Goal: Task Accomplishment & Management: Use online tool/utility

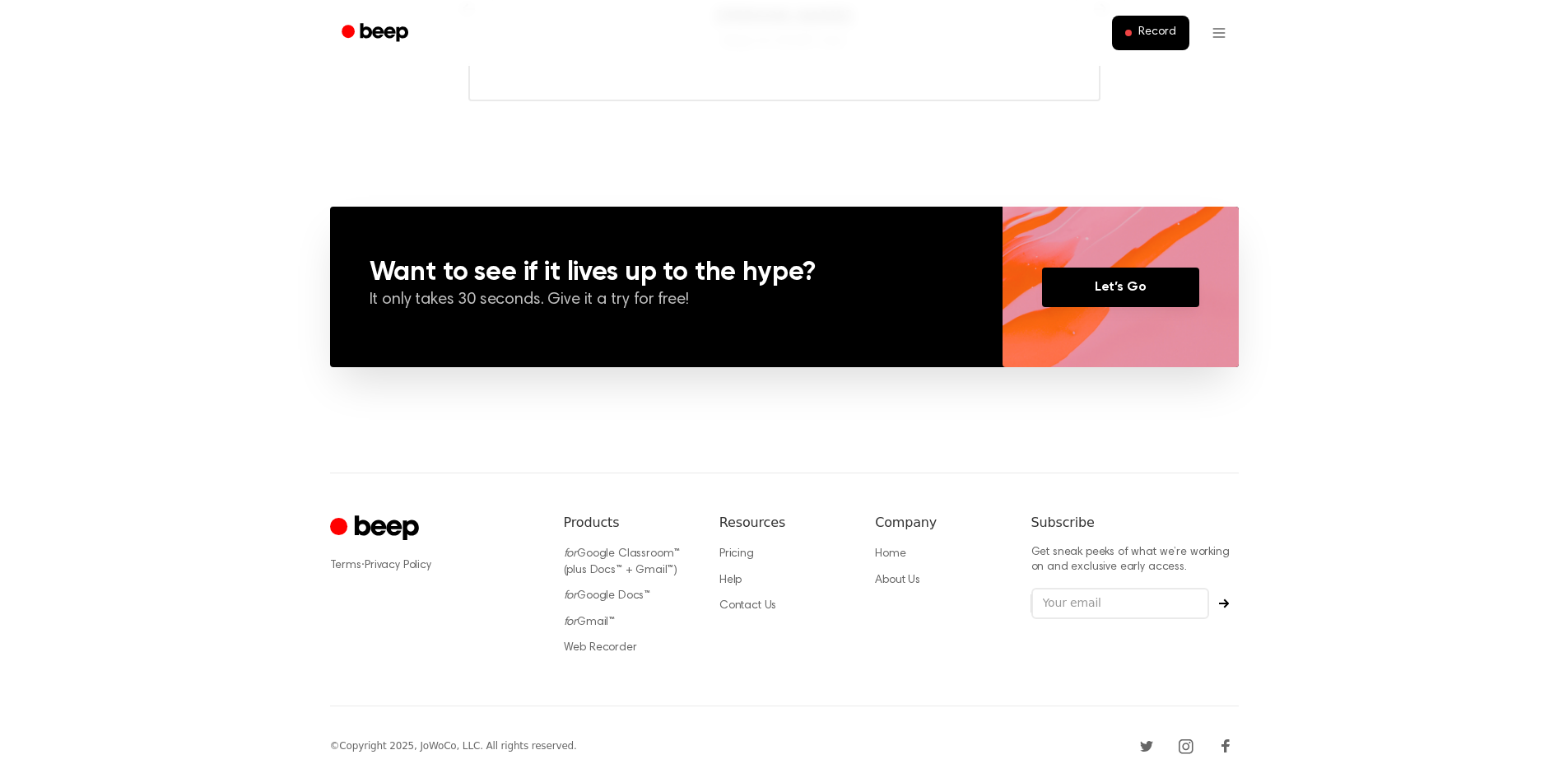
scroll to position [1082, 0]
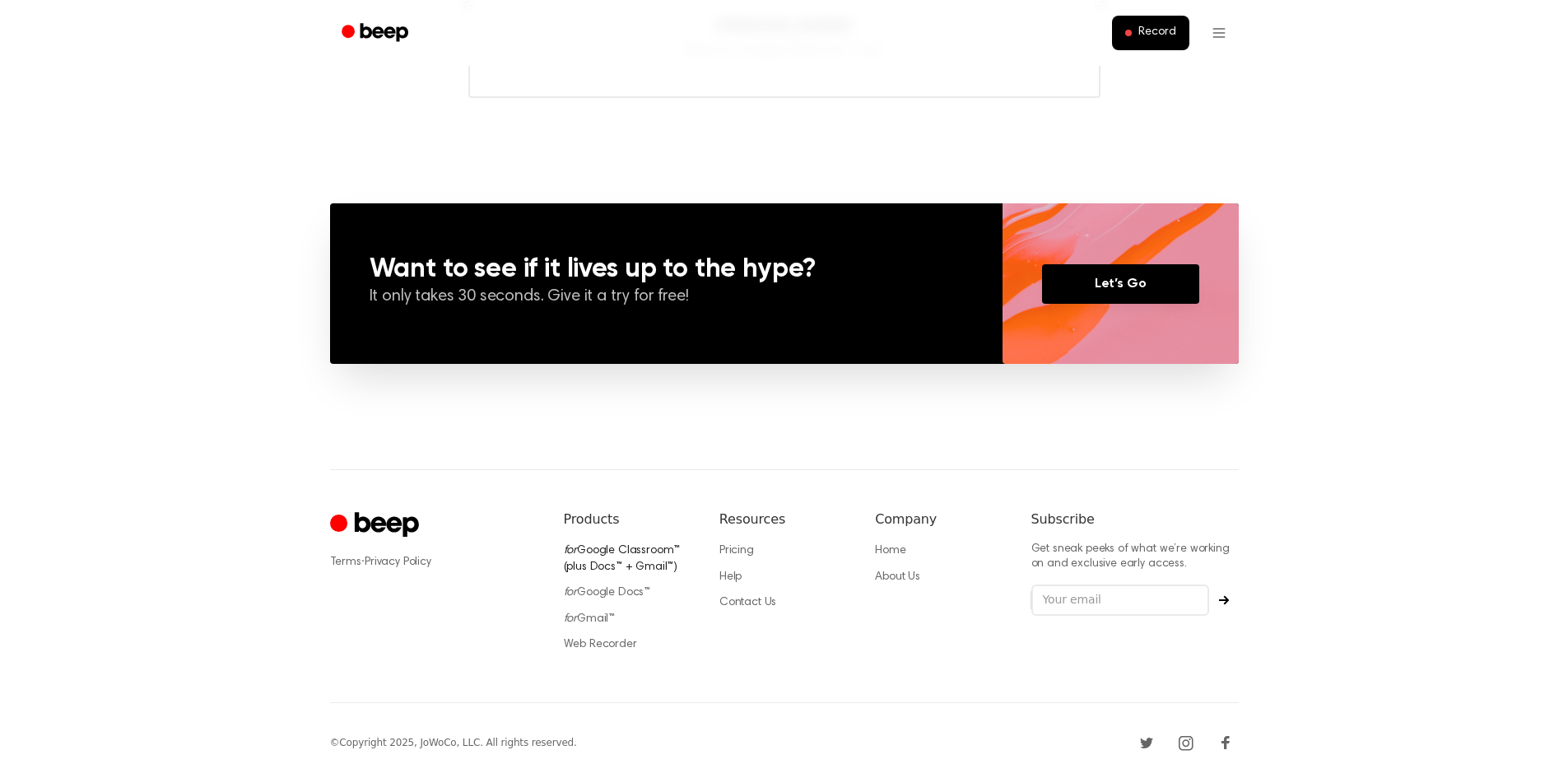
click at [593, 548] on link "for Google Classroom™ (plus Docs™ + Gmail™)" at bounding box center [622, 559] width 117 height 28
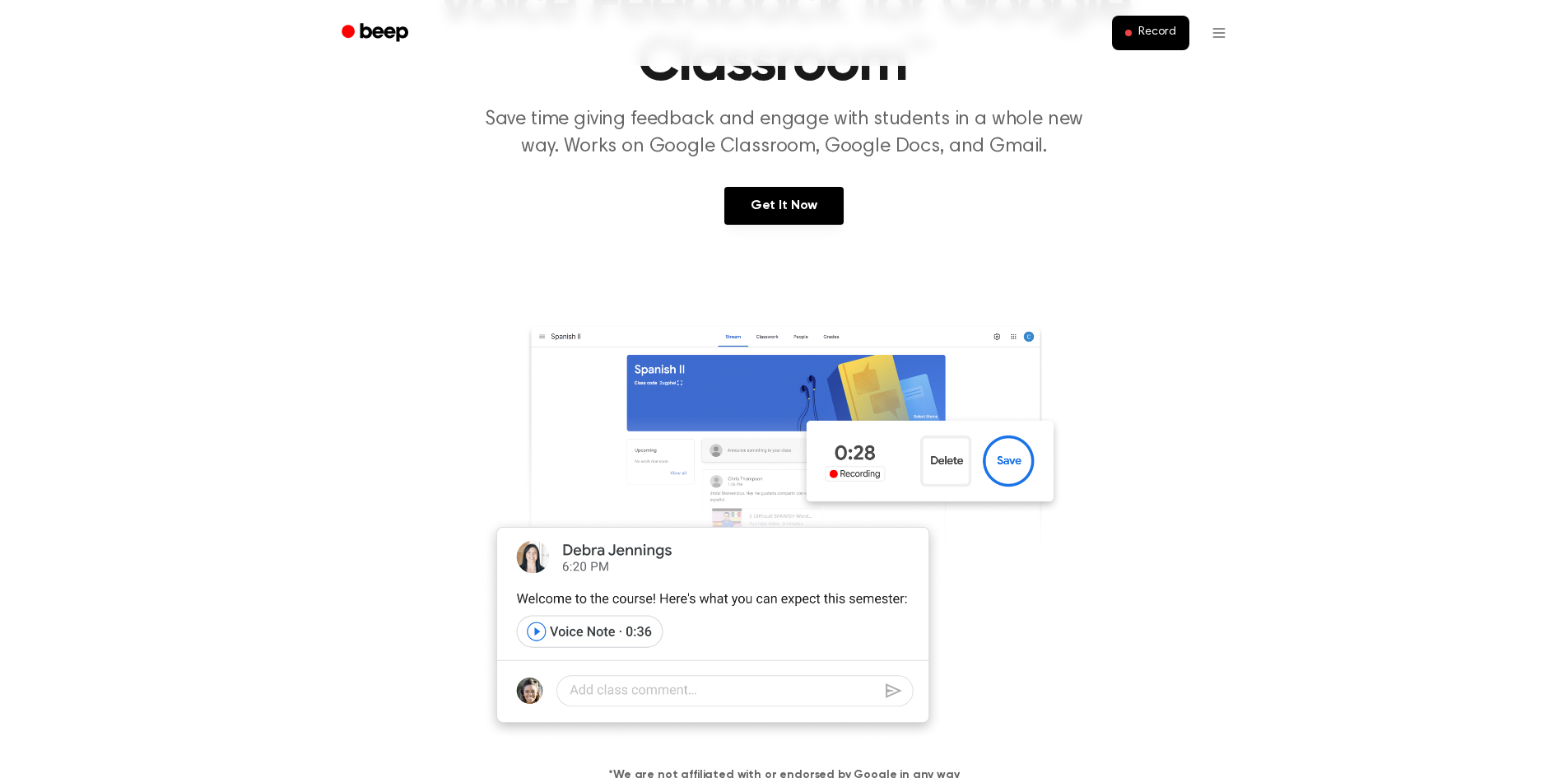
scroll to position [220, 0]
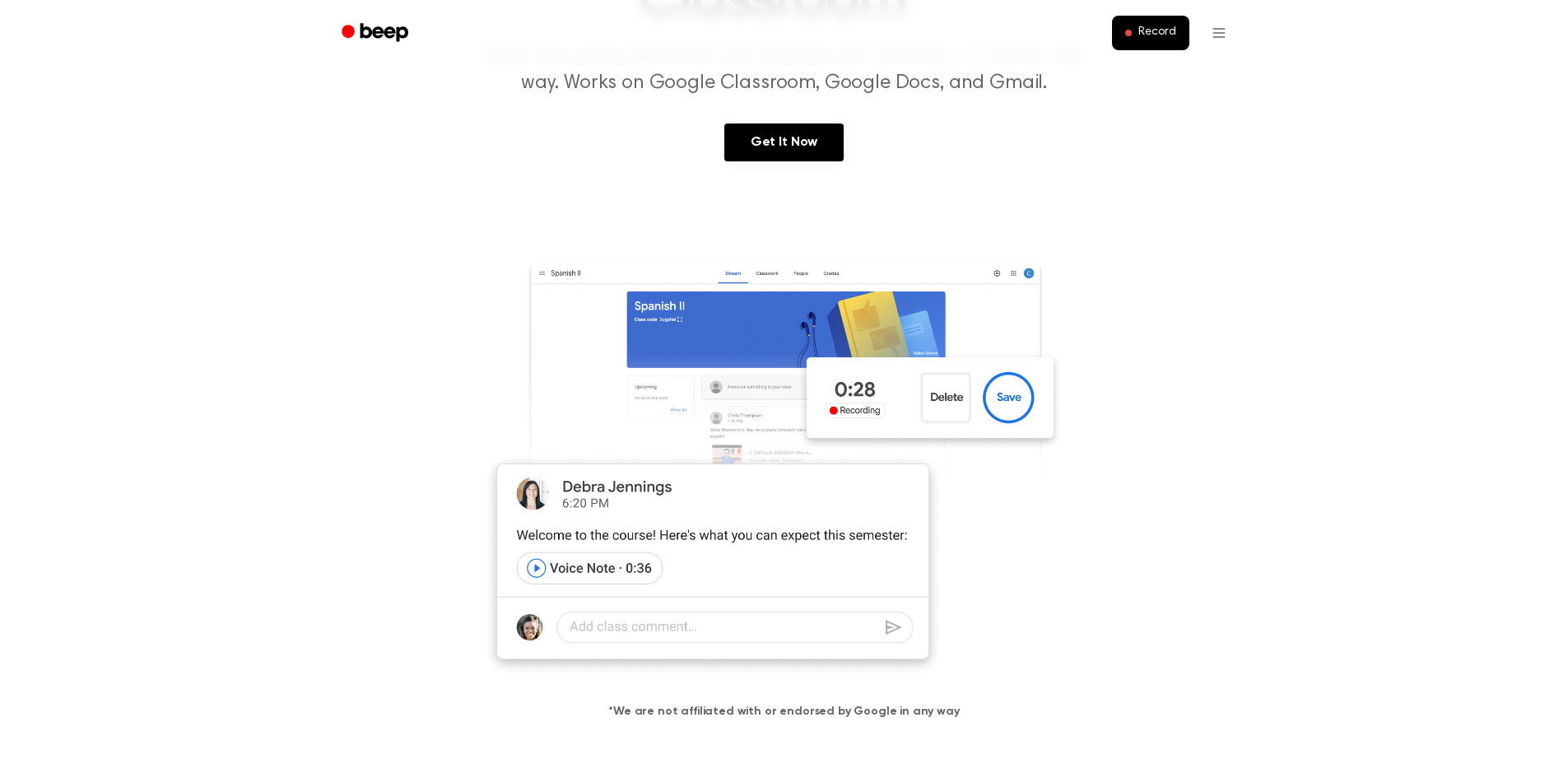
click at [772, 373] on img at bounding box center [785, 461] width 632 height 430
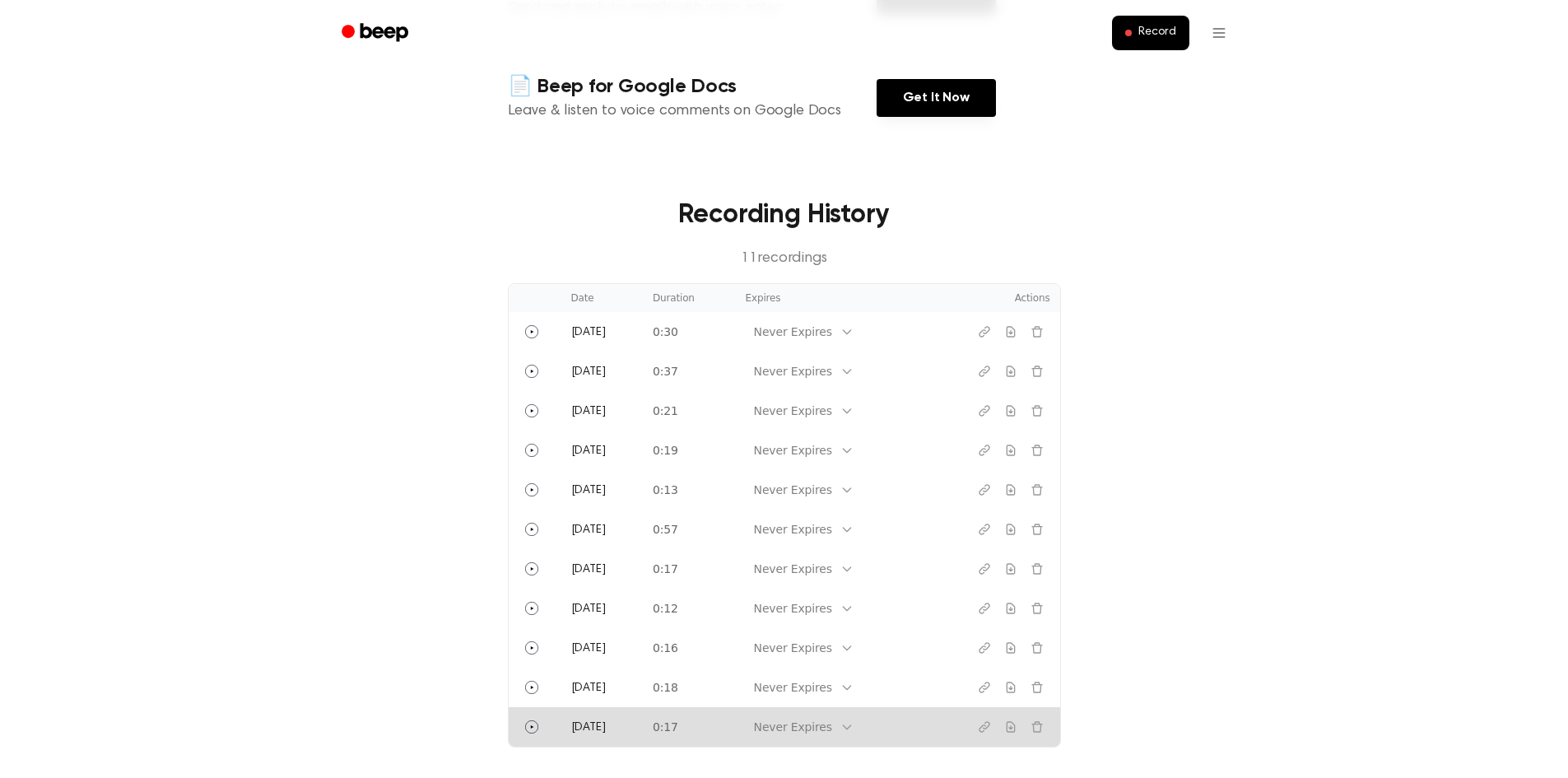
scroll to position [412, 0]
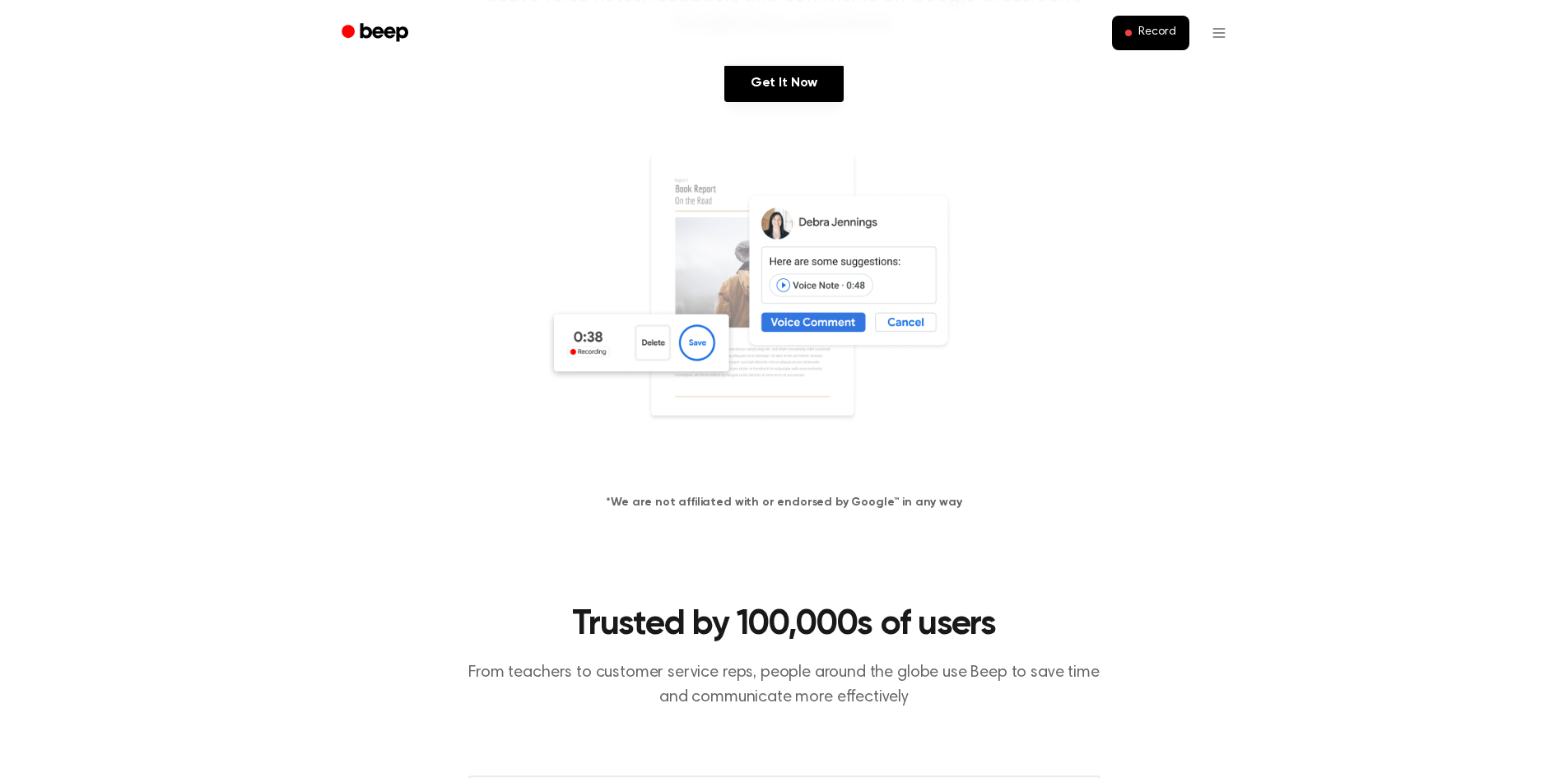
scroll to position [1082, 0]
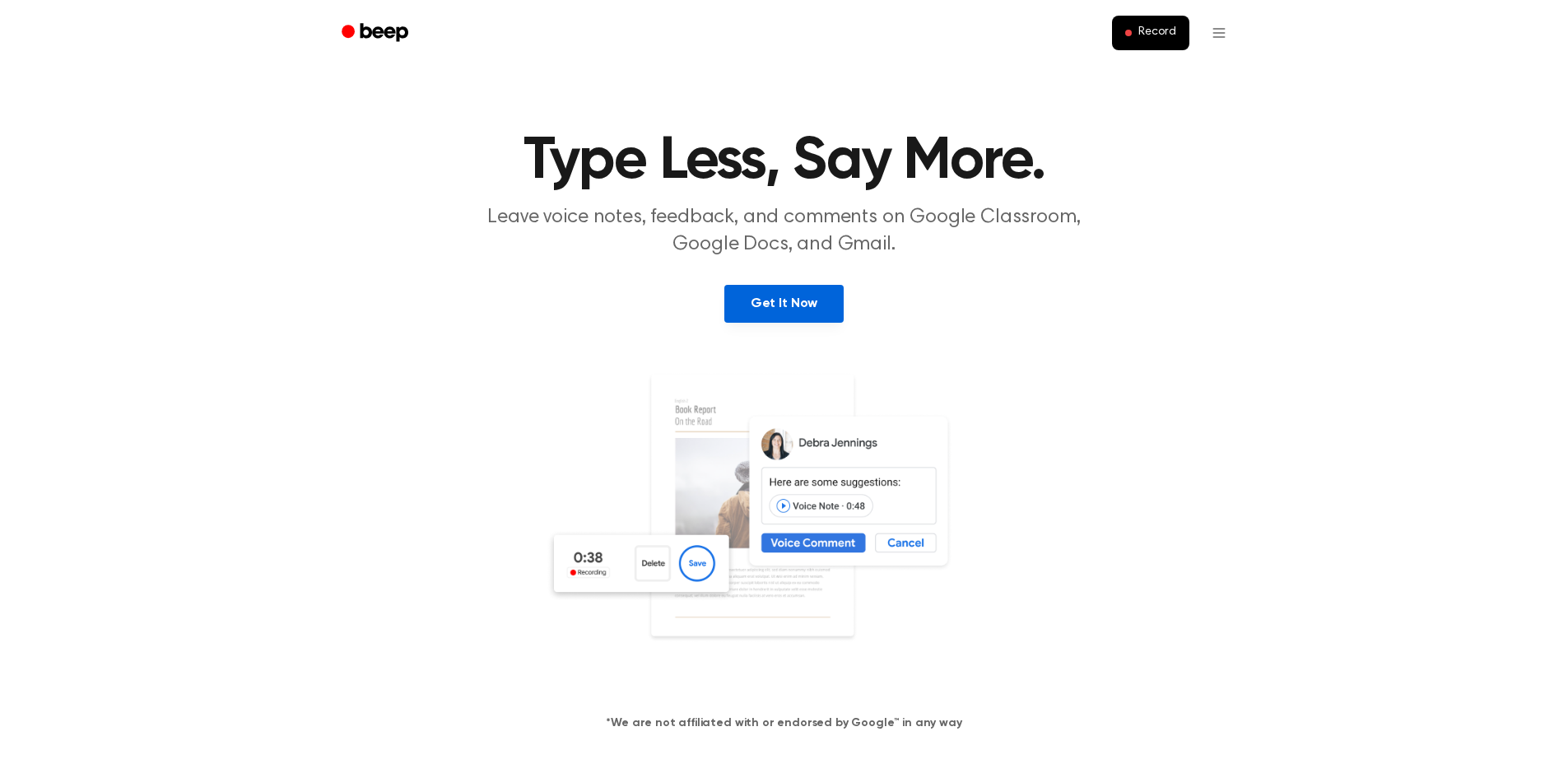
click at [779, 307] on link "Get It Now" at bounding box center [784, 304] width 120 height 38
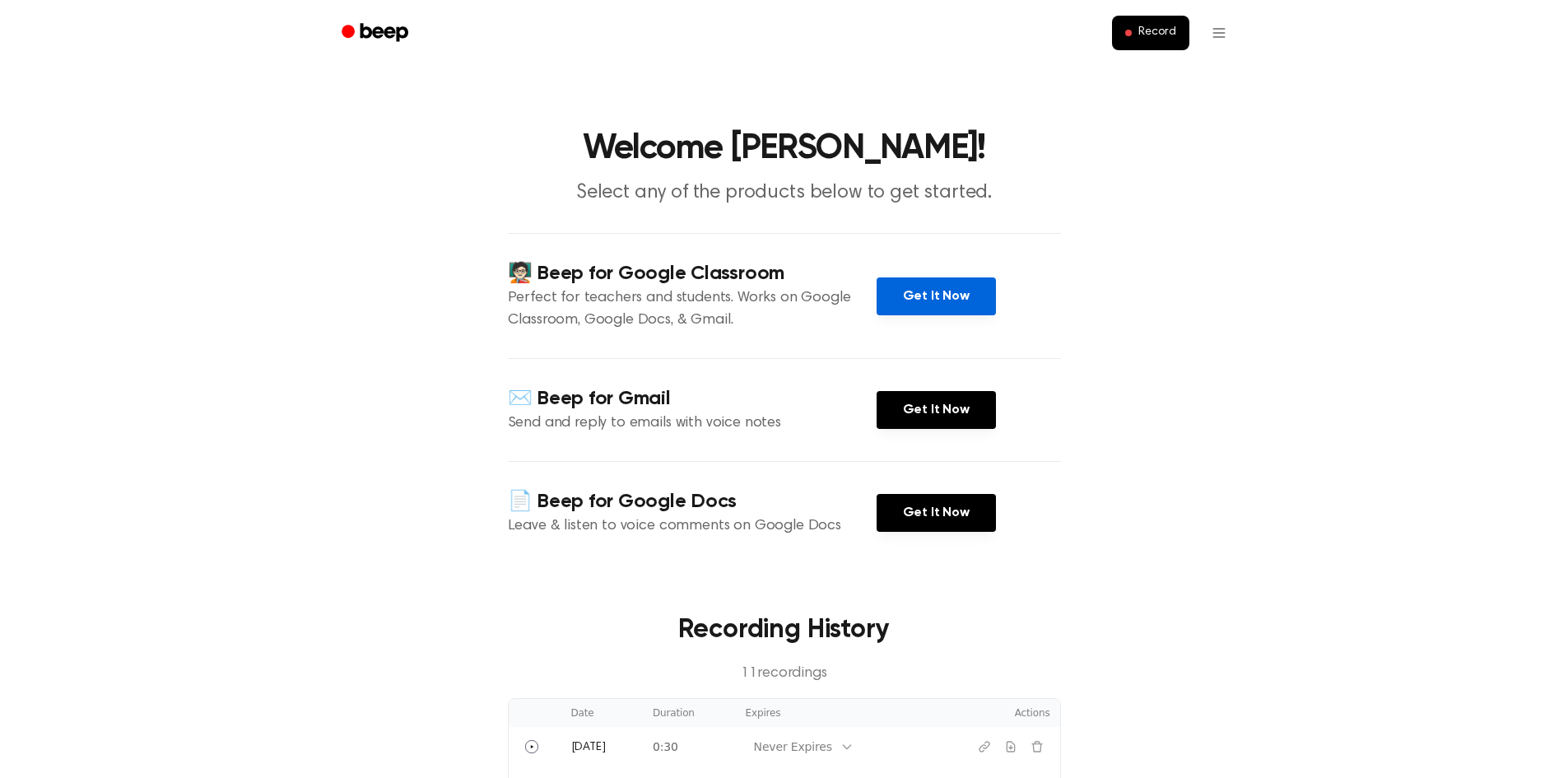
click at [956, 298] on link "Get It Now" at bounding box center [936, 296] width 120 height 38
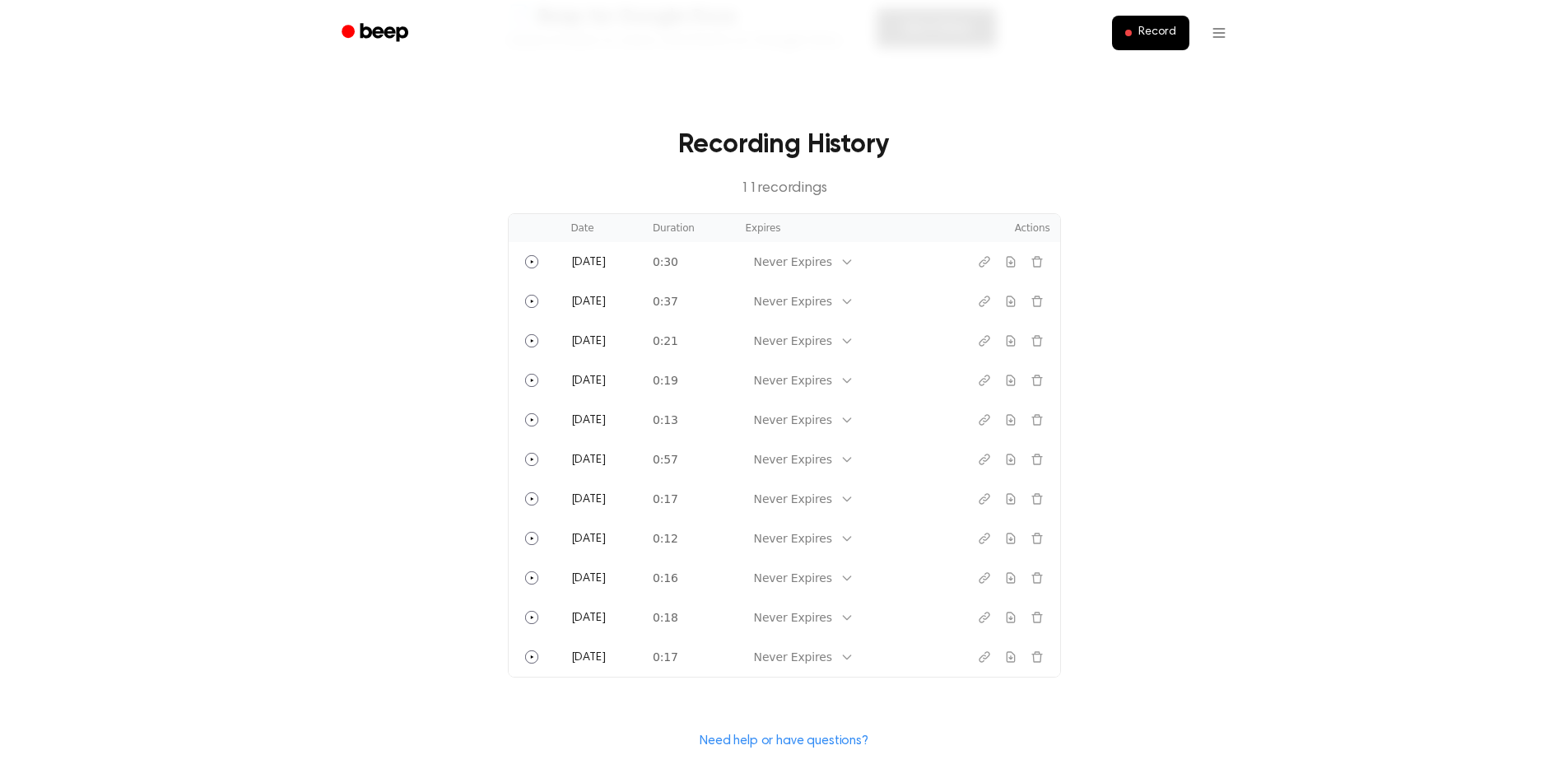
scroll to position [494, 0]
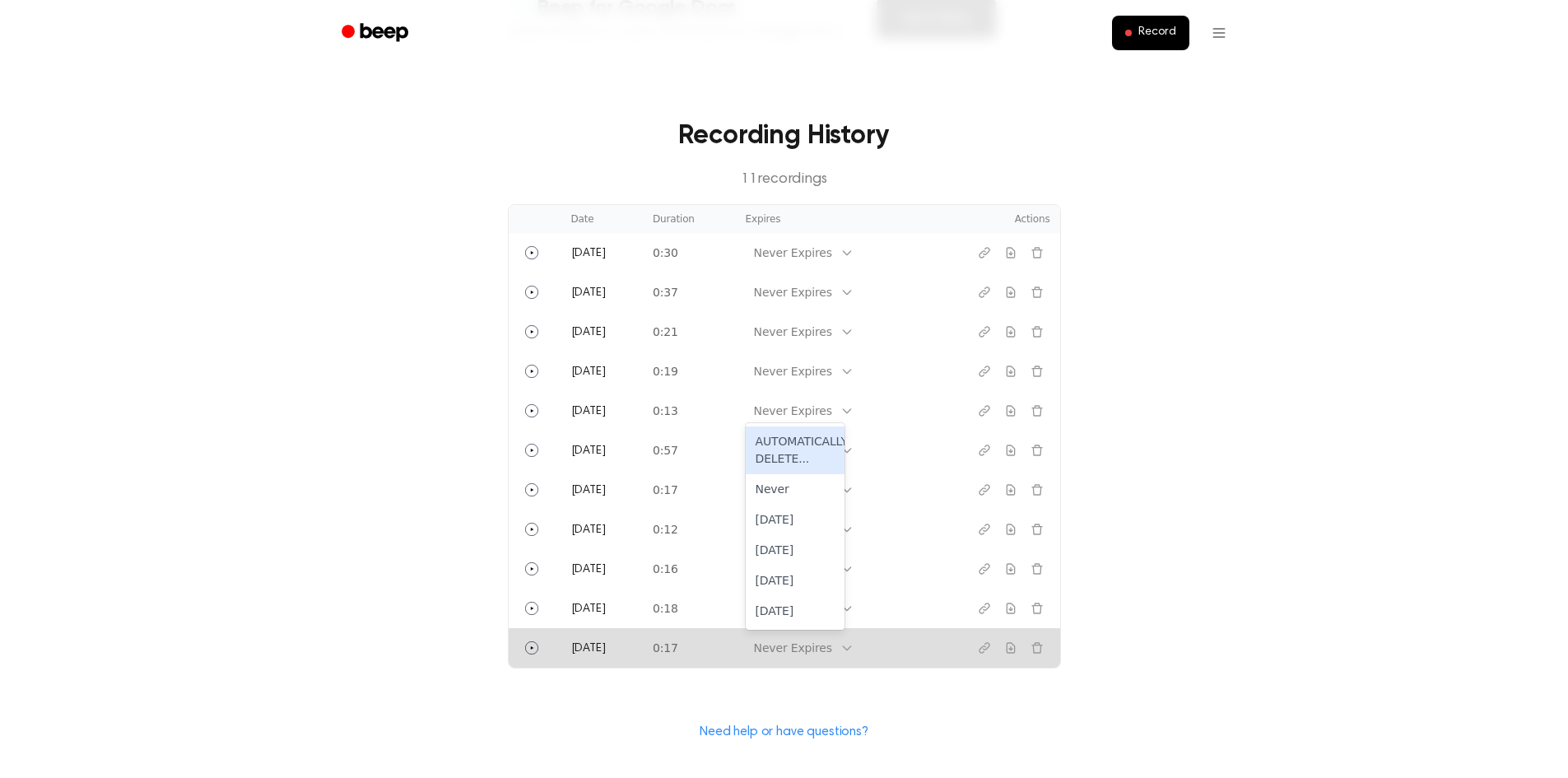
click at [770, 653] on div "Never Expires" at bounding box center [793, 648] width 78 height 17
click at [540, 651] on button "Play" at bounding box center [532, 648] width 26 height 26
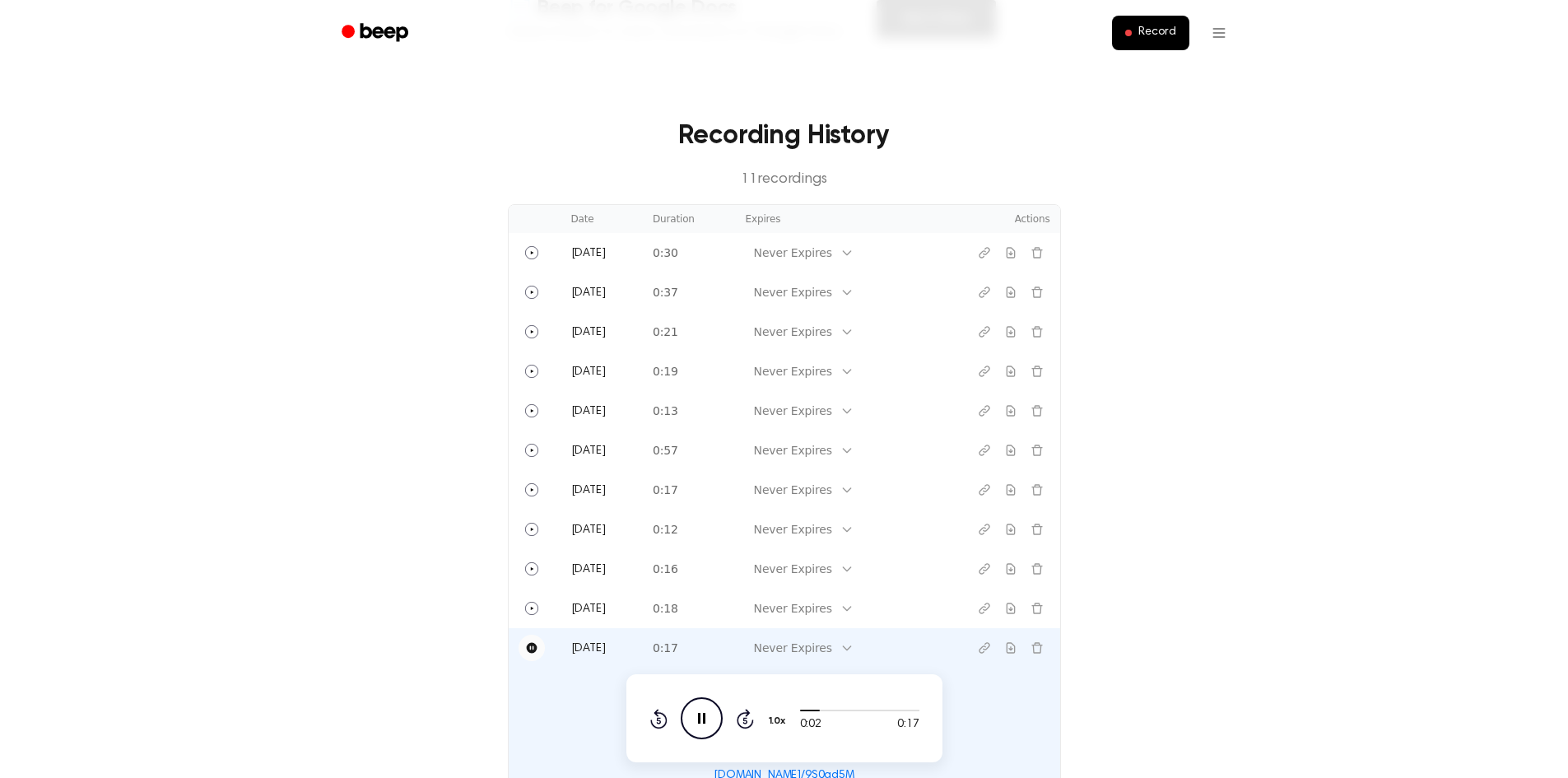
click at [538, 650] on button "Pause" at bounding box center [532, 648] width 26 height 26
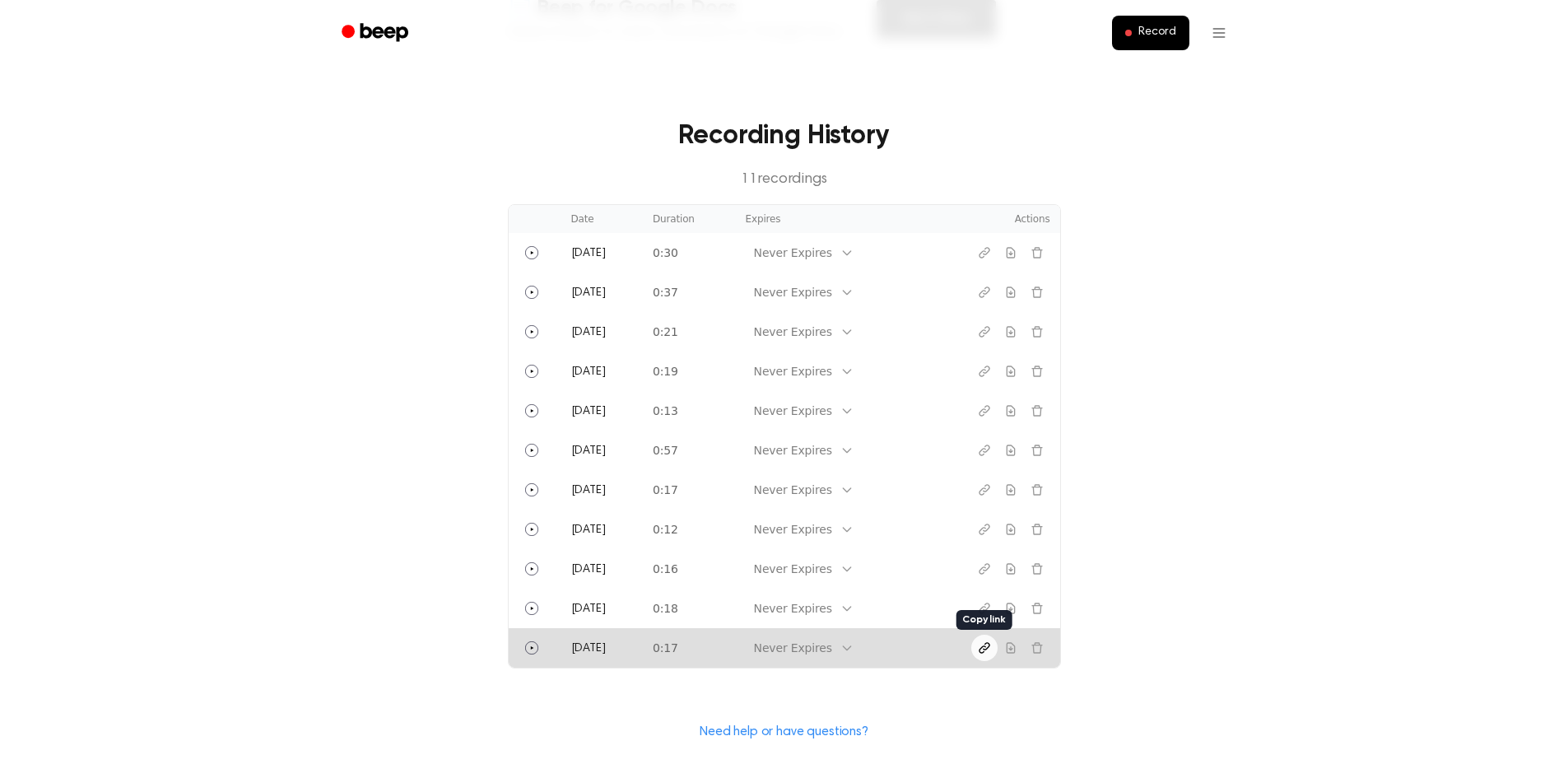
click at [986, 648] on icon "Copy link" at bounding box center [985, 648] width 13 height 13
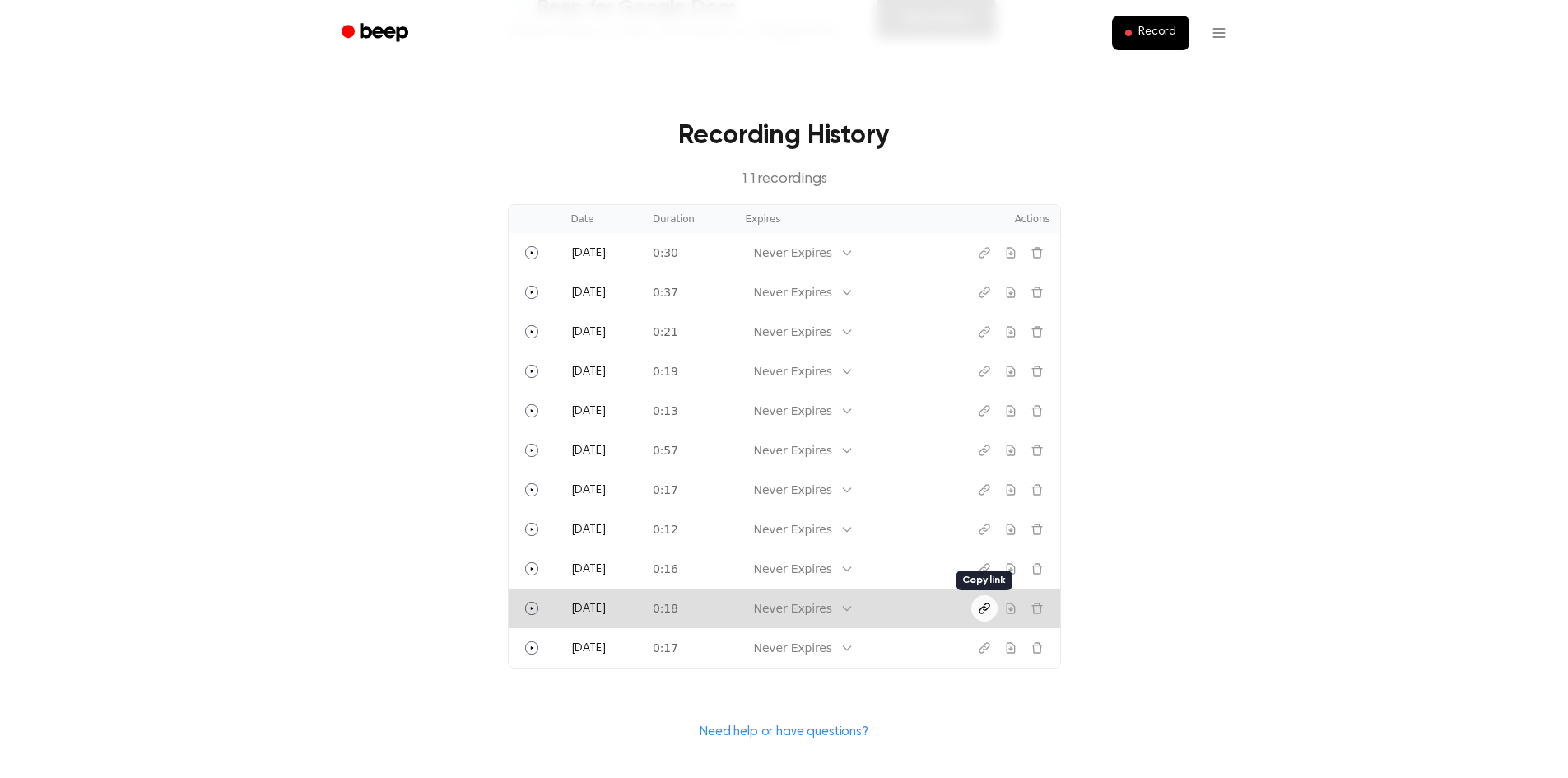
click at [985, 617] on button "Copy link" at bounding box center [985, 608] width 26 height 26
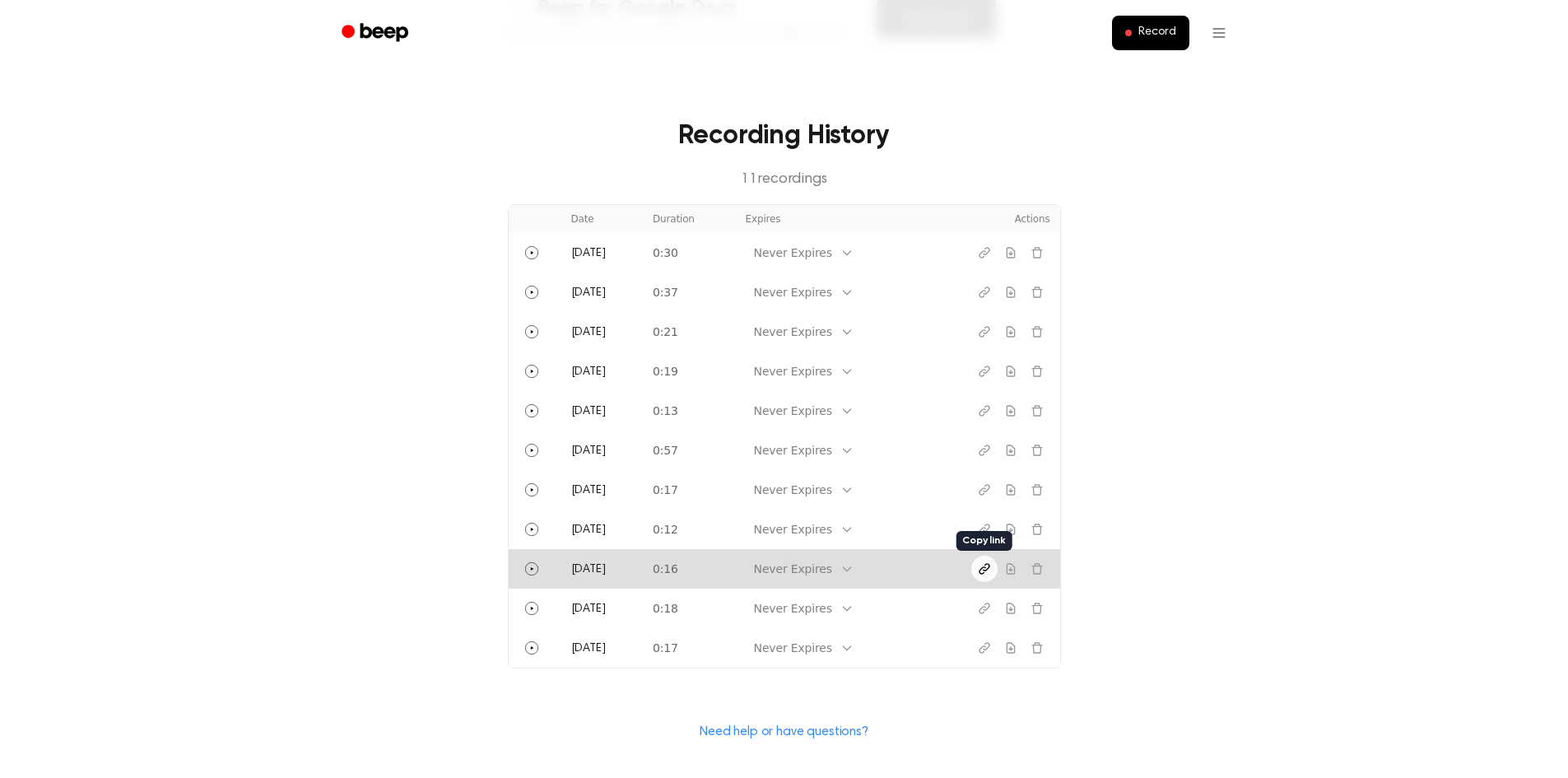
click at [978, 574] on icon "Copy link" at bounding box center [985, 568] width 13 height 13
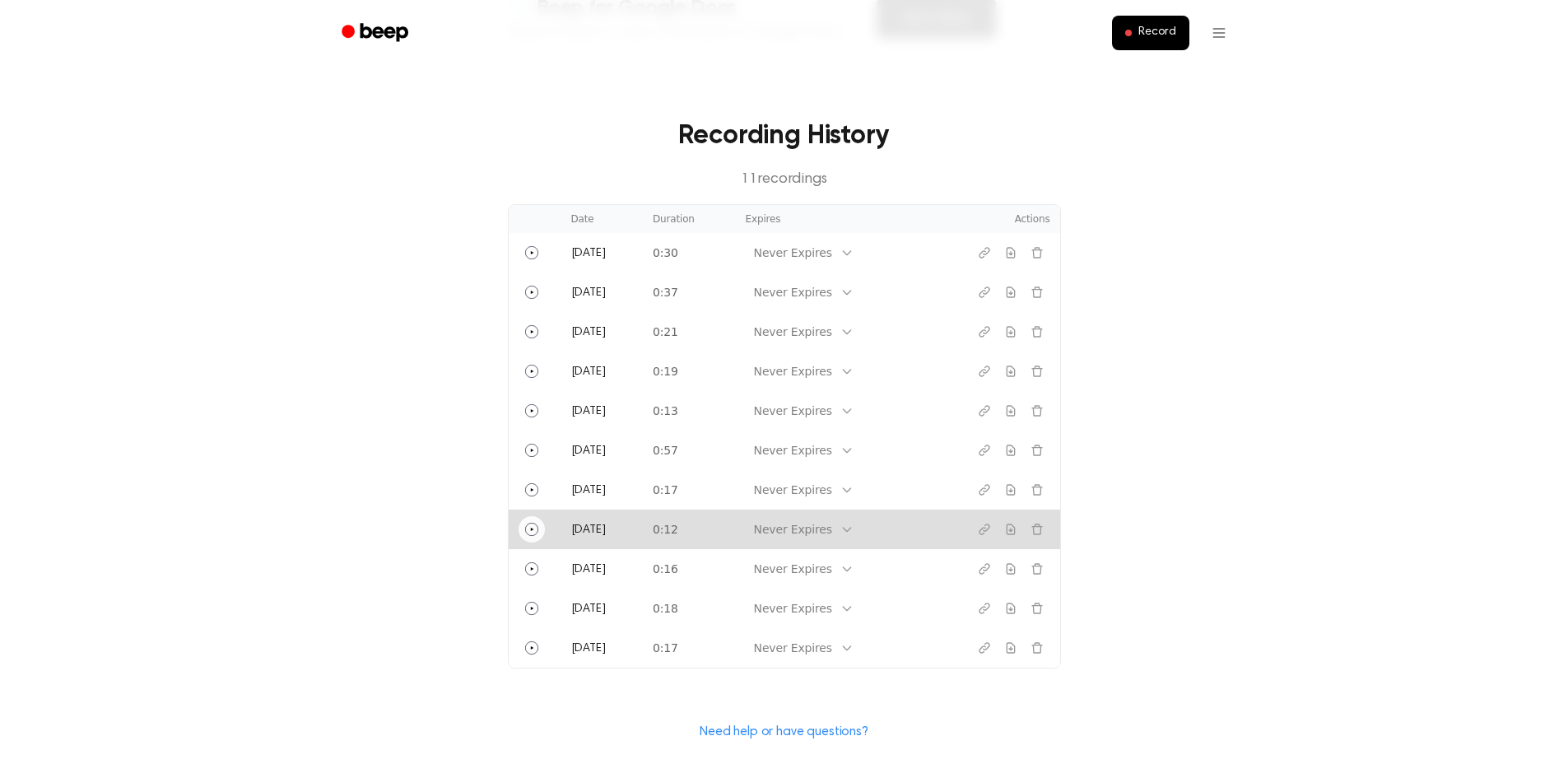
click at [527, 526] on icon "Play" at bounding box center [531, 529] width 13 height 13
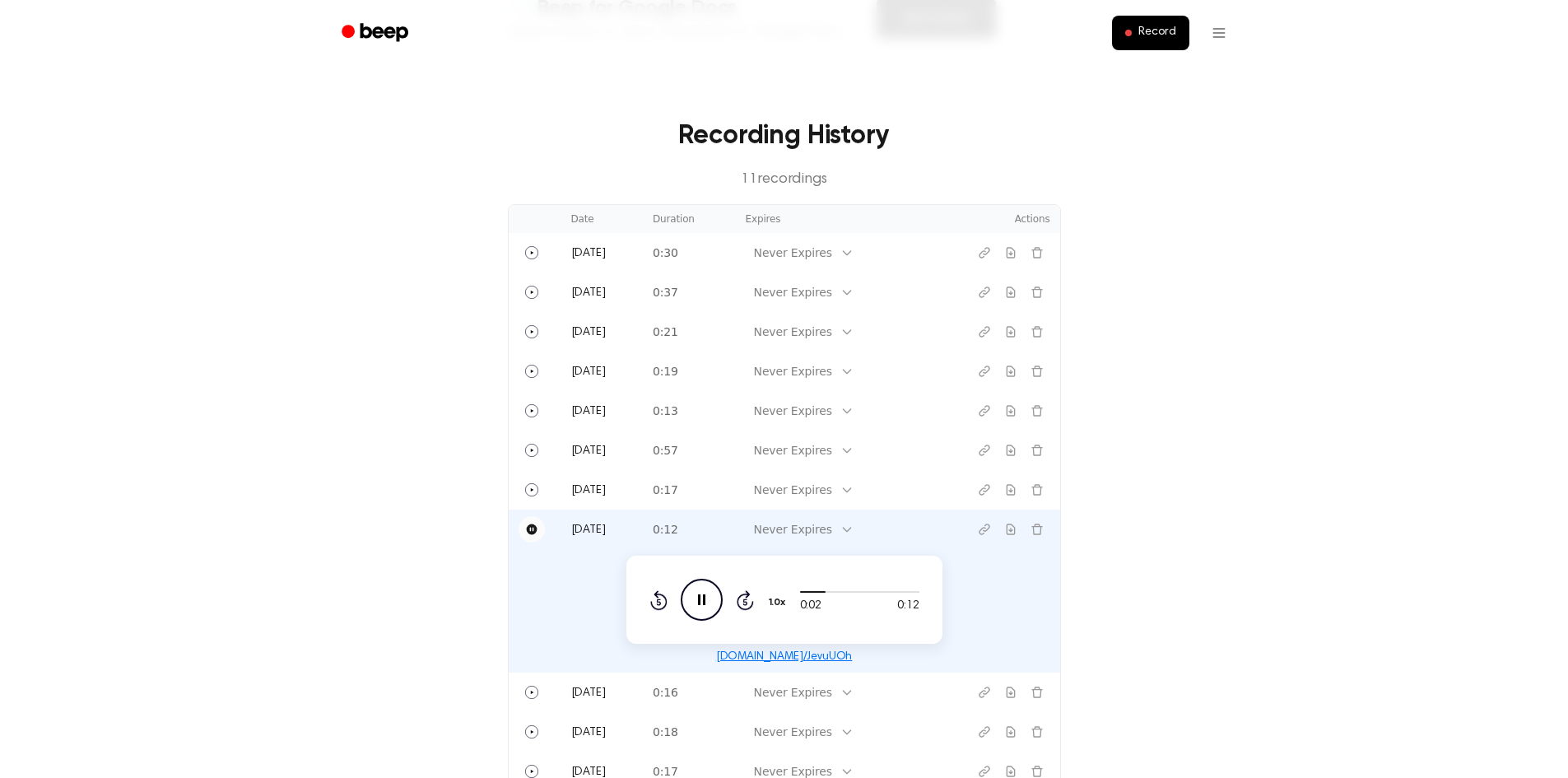
click at [527, 526] on icon "Pause" at bounding box center [531, 529] width 11 height 11
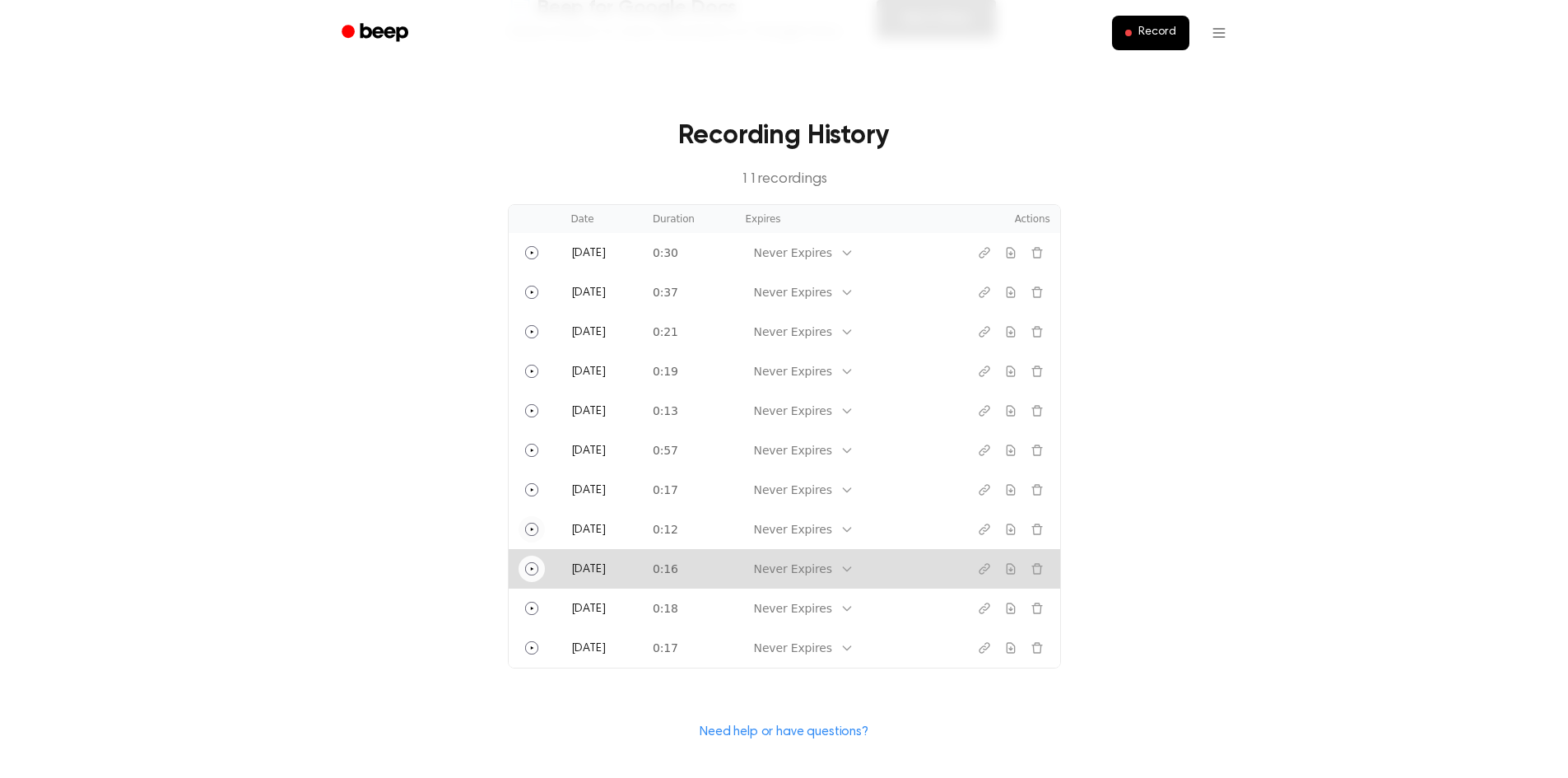
click at [528, 574] on circle "Play" at bounding box center [531, 568] width 12 height 12
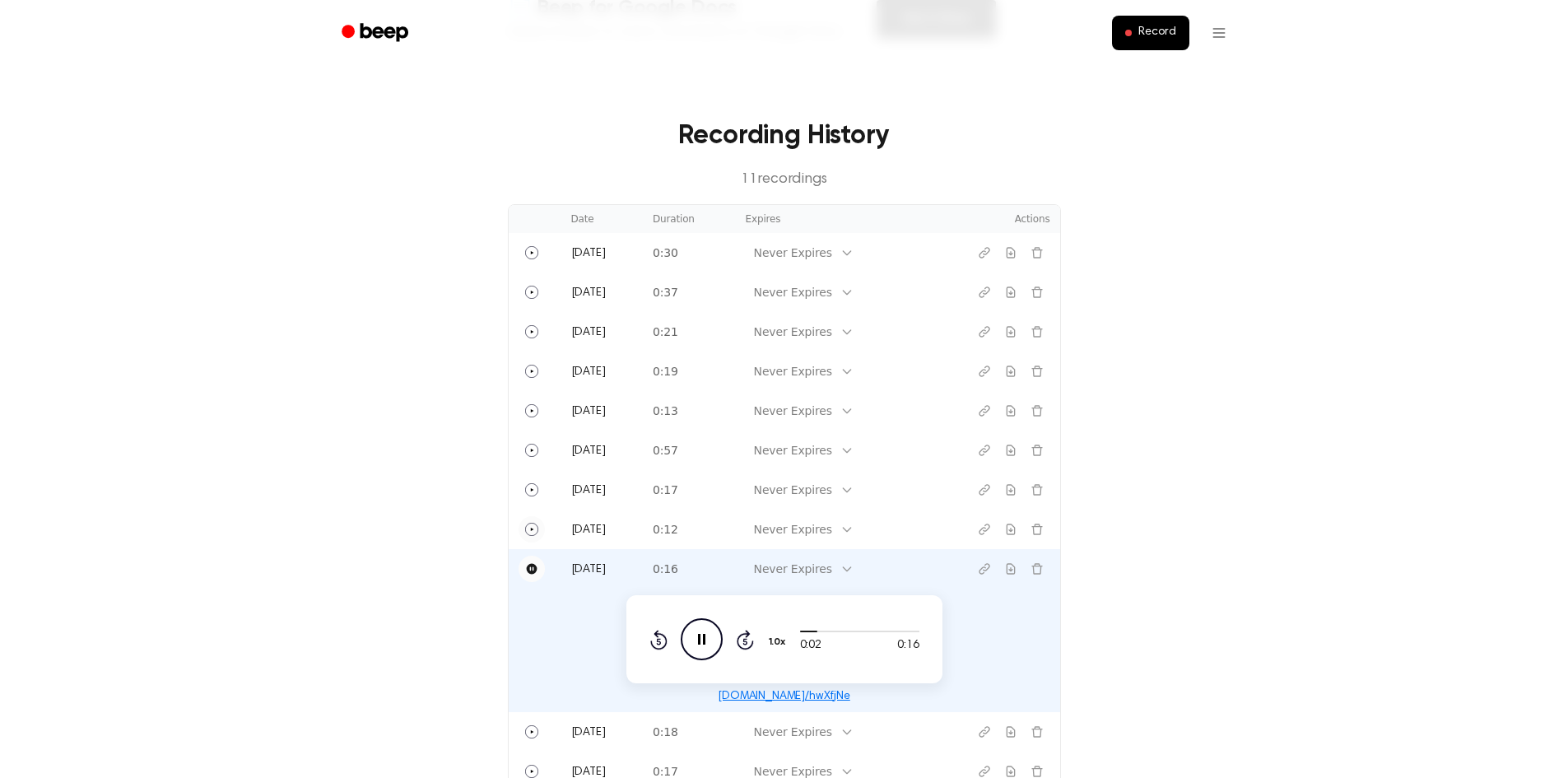
click at [528, 574] on icon "Pause" at bounding box center [531, 568] width 13 height 13
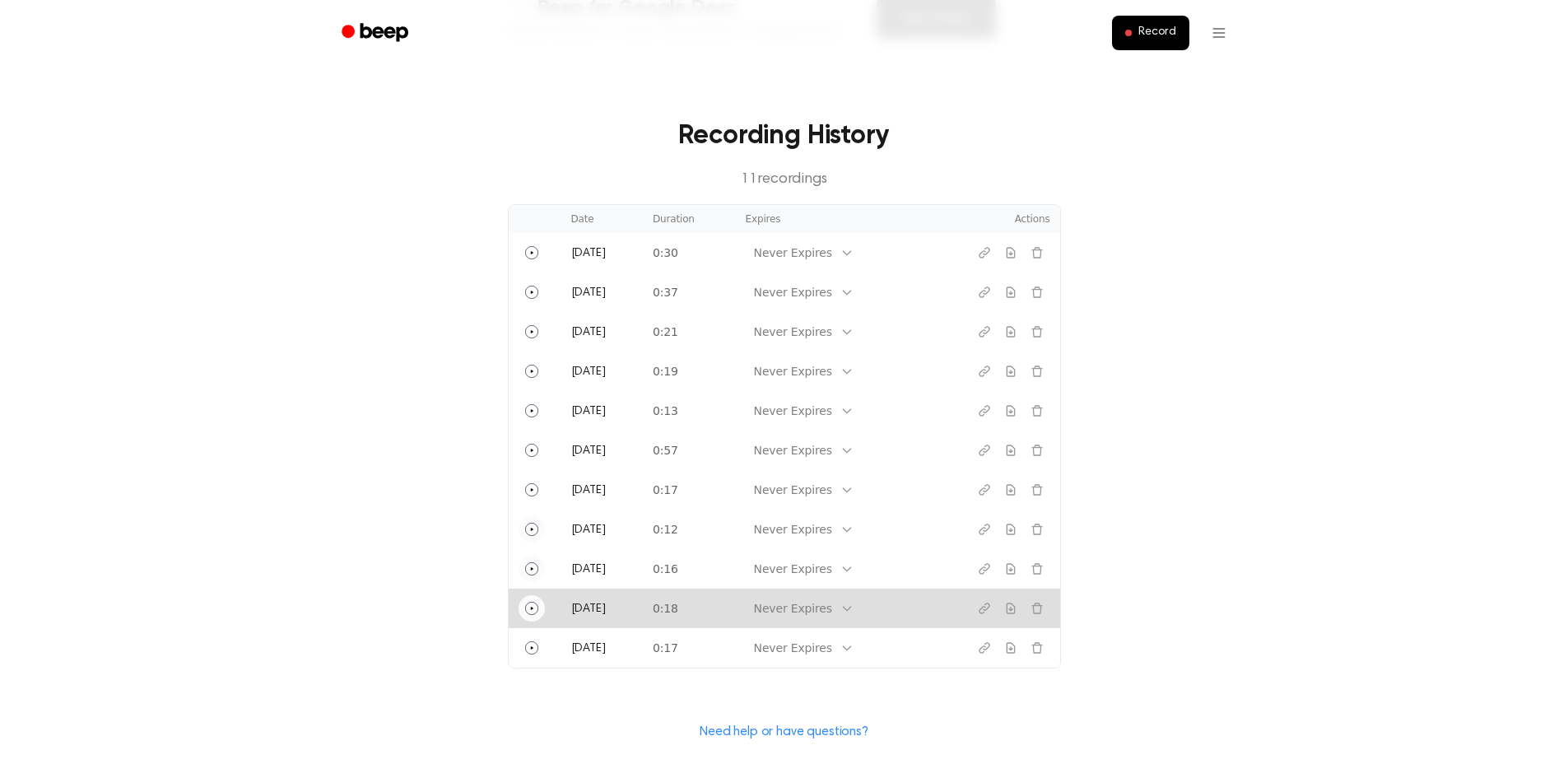
click at [536, 612] on icon "Play" at bounding box center [531, 608] width 13 height 13
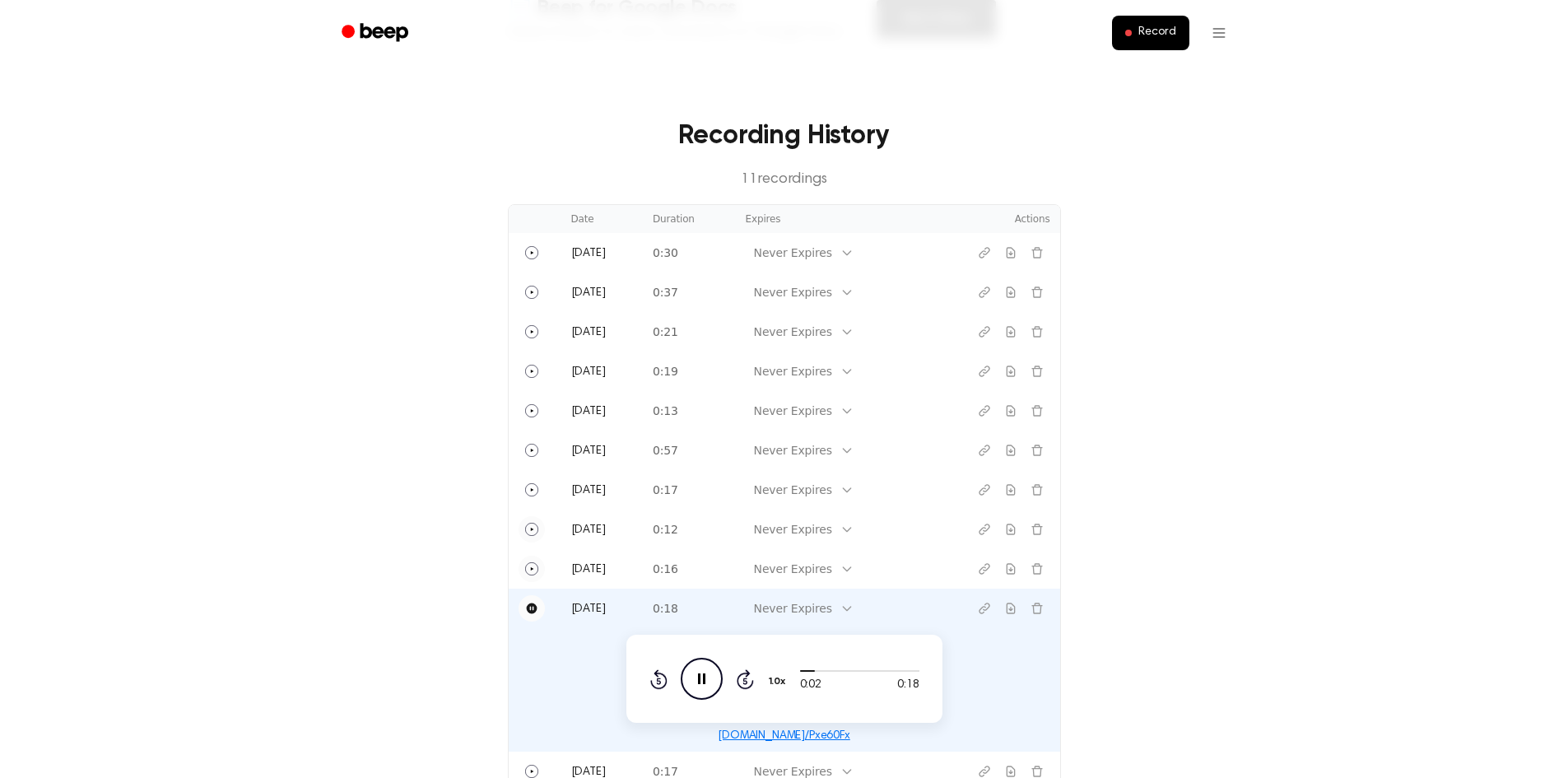
click at [536, 612] on icon "Pause" at bounding box center [531, 608] width 13 height 13
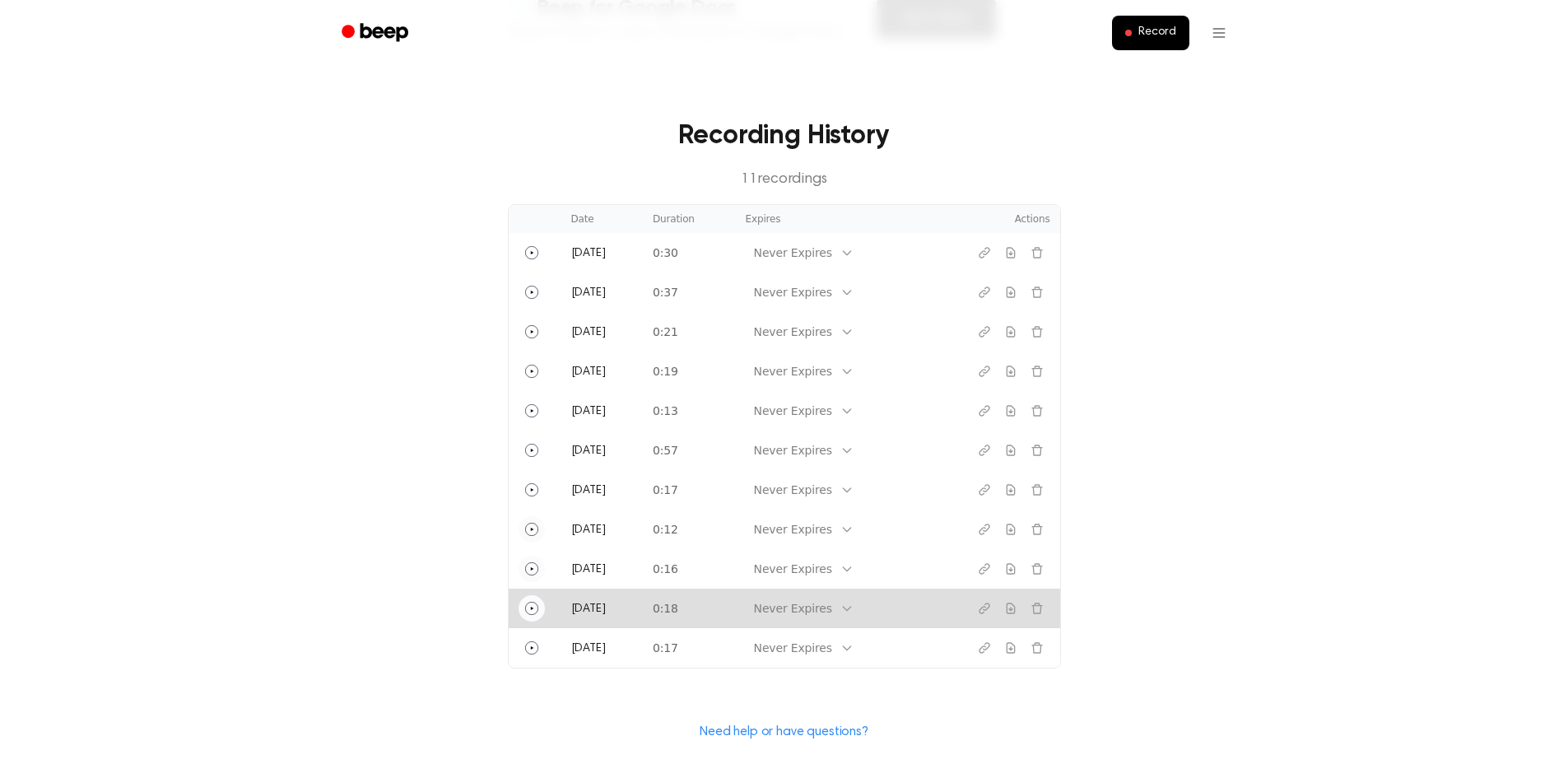
click at [1052, 611] on td at bounding box center [994, 608] width 132 height 40
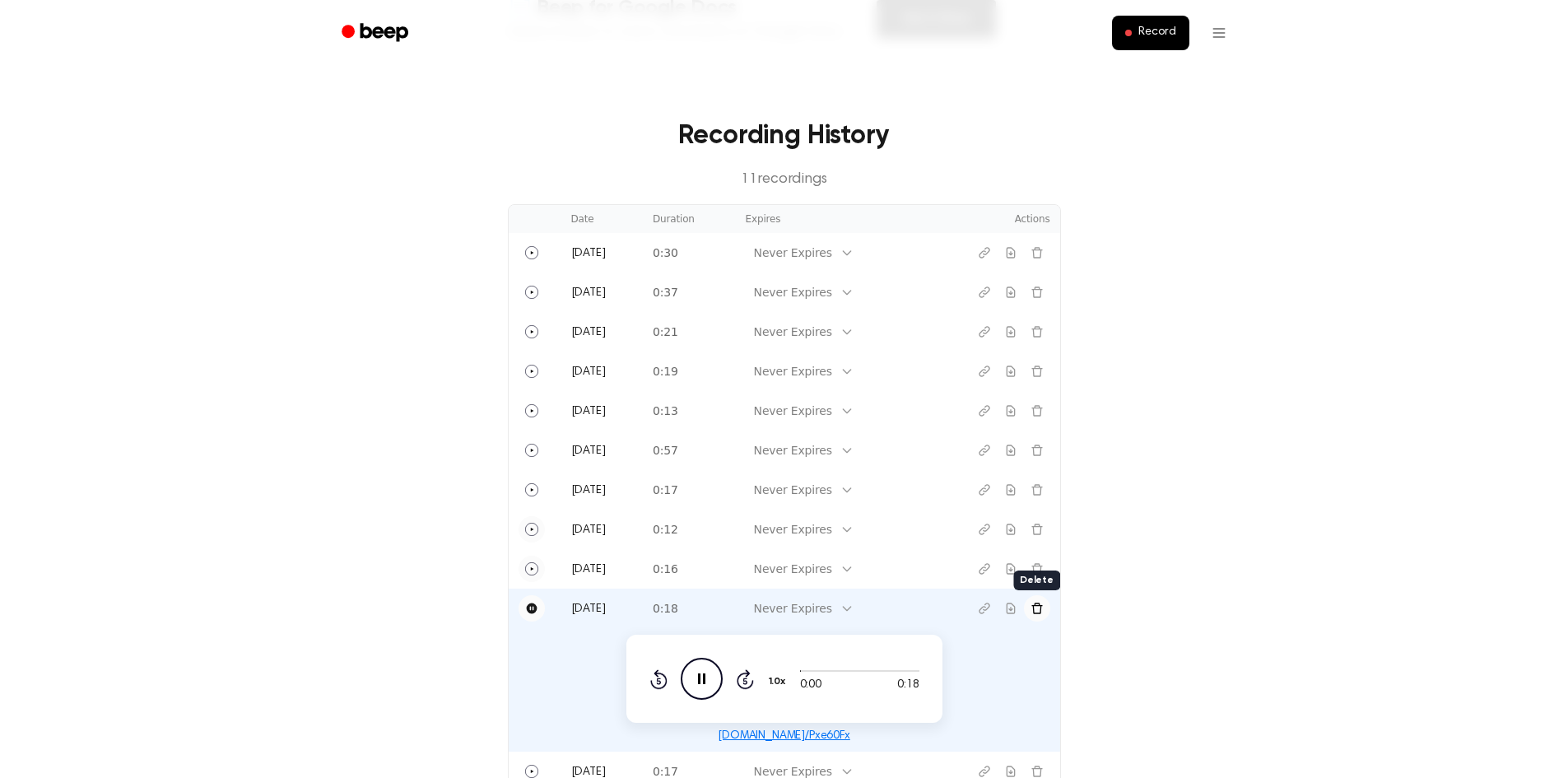
click at [1041, 612] on icon "Delete recording" at bounding box center [1037, 607] width 11 height 11
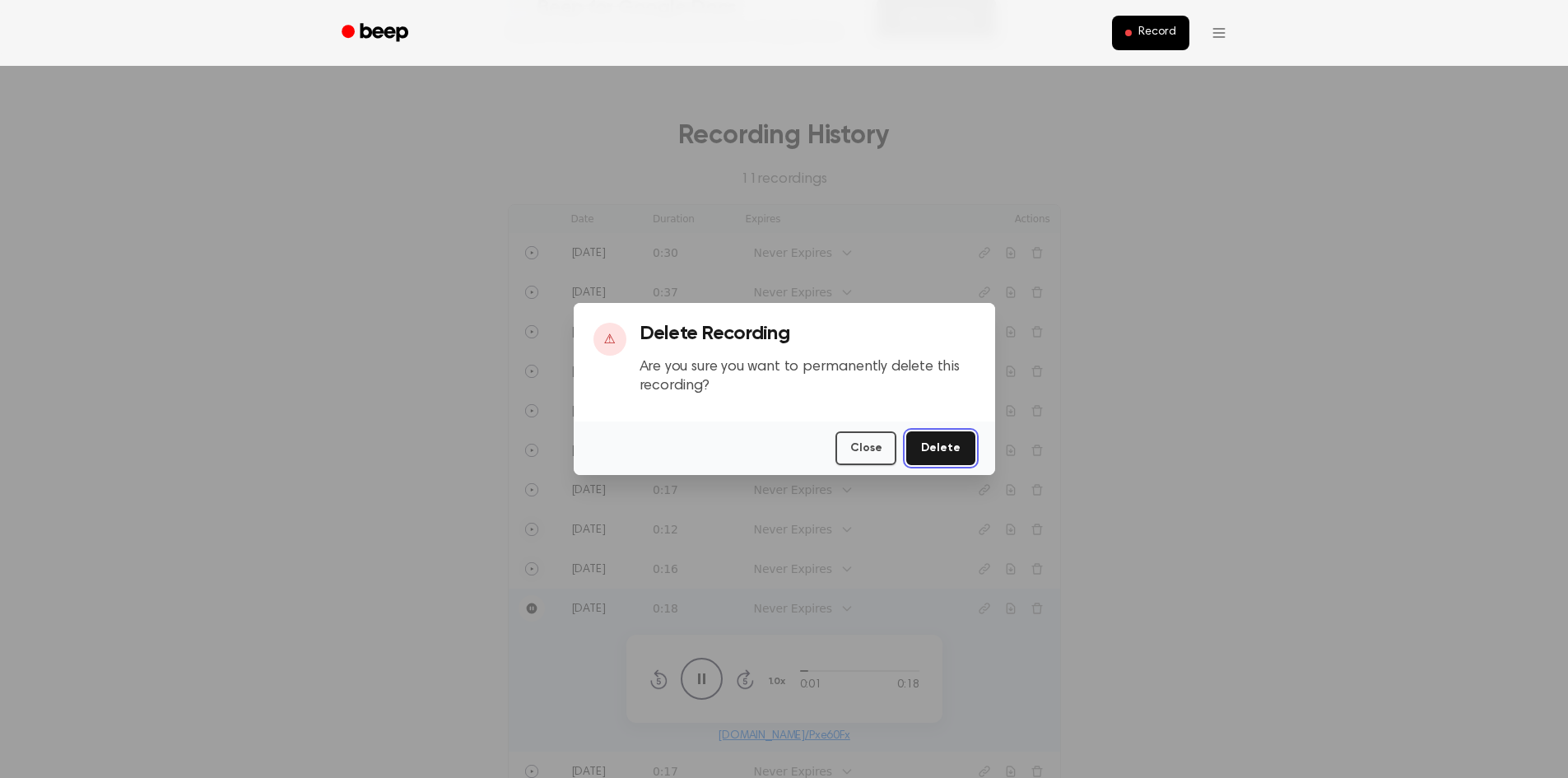
click at [951, 456] on button "Delete" at bounding box center [940, 448] width 68 height 34
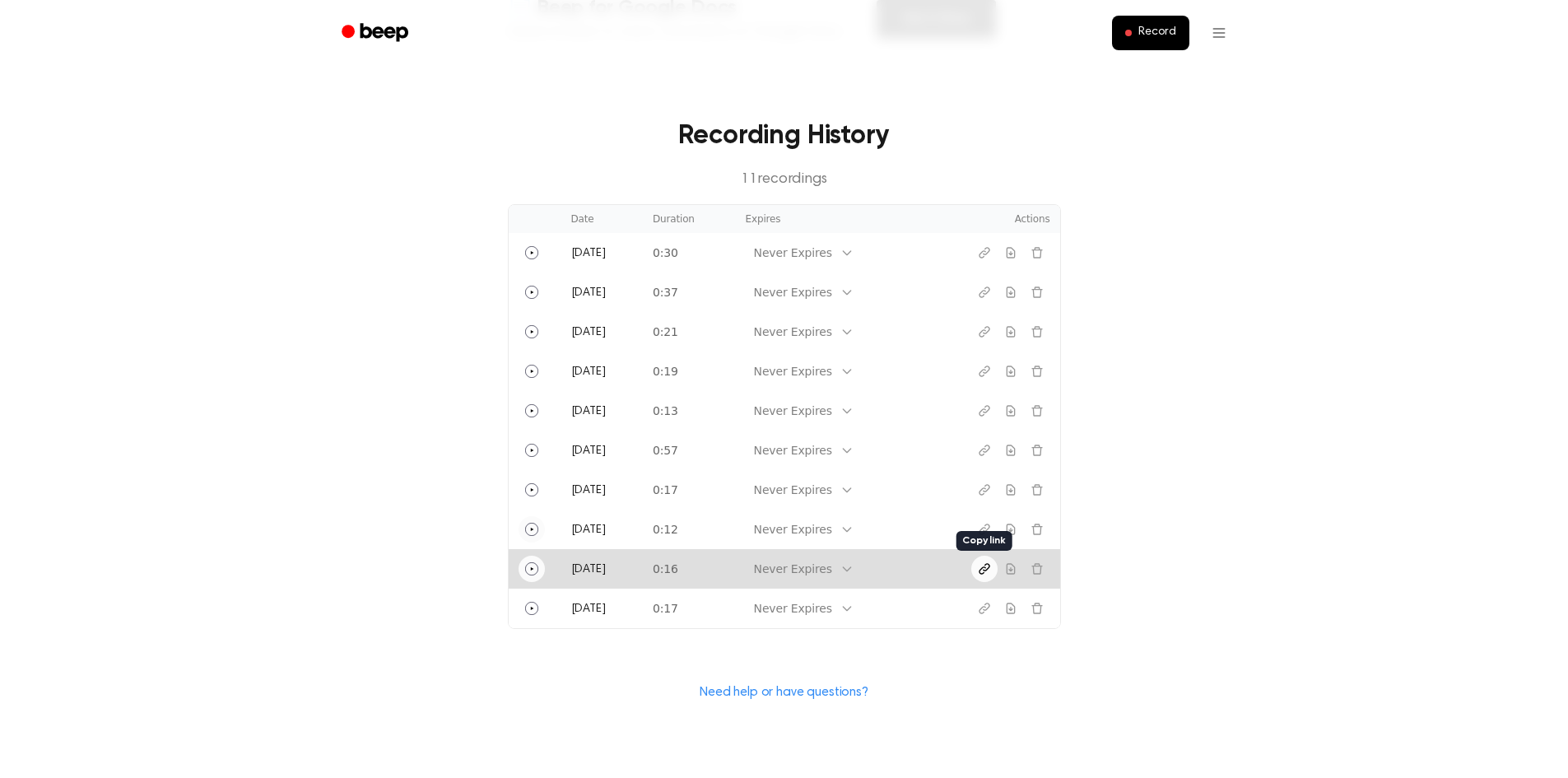
click at [973, 574] on button "Copy link" at bounding box center [985, 568] width 26 height 26
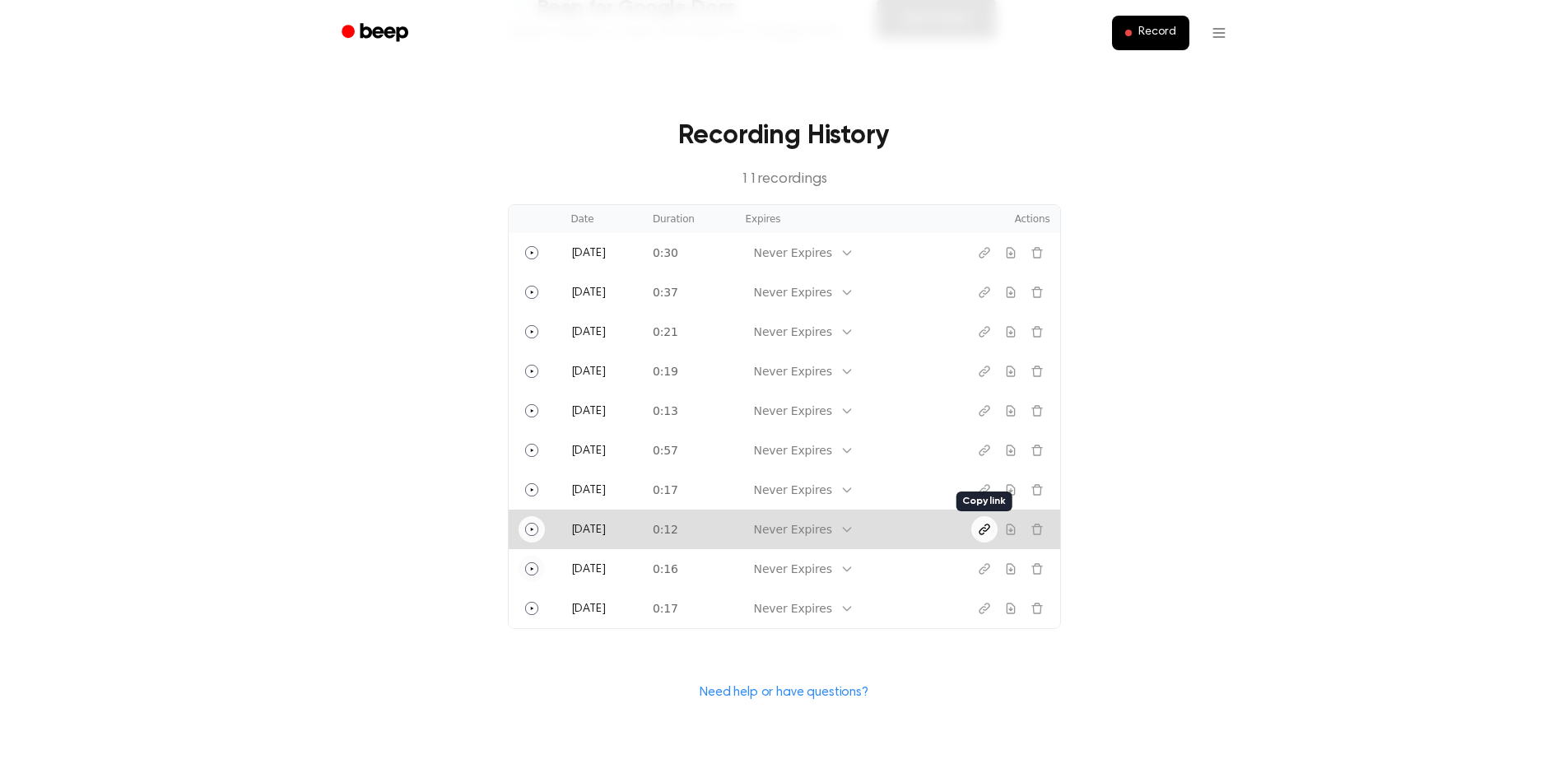
click at [982, 530] on icon "Copy link" at bounding box center [985, 529] width 13 height 13
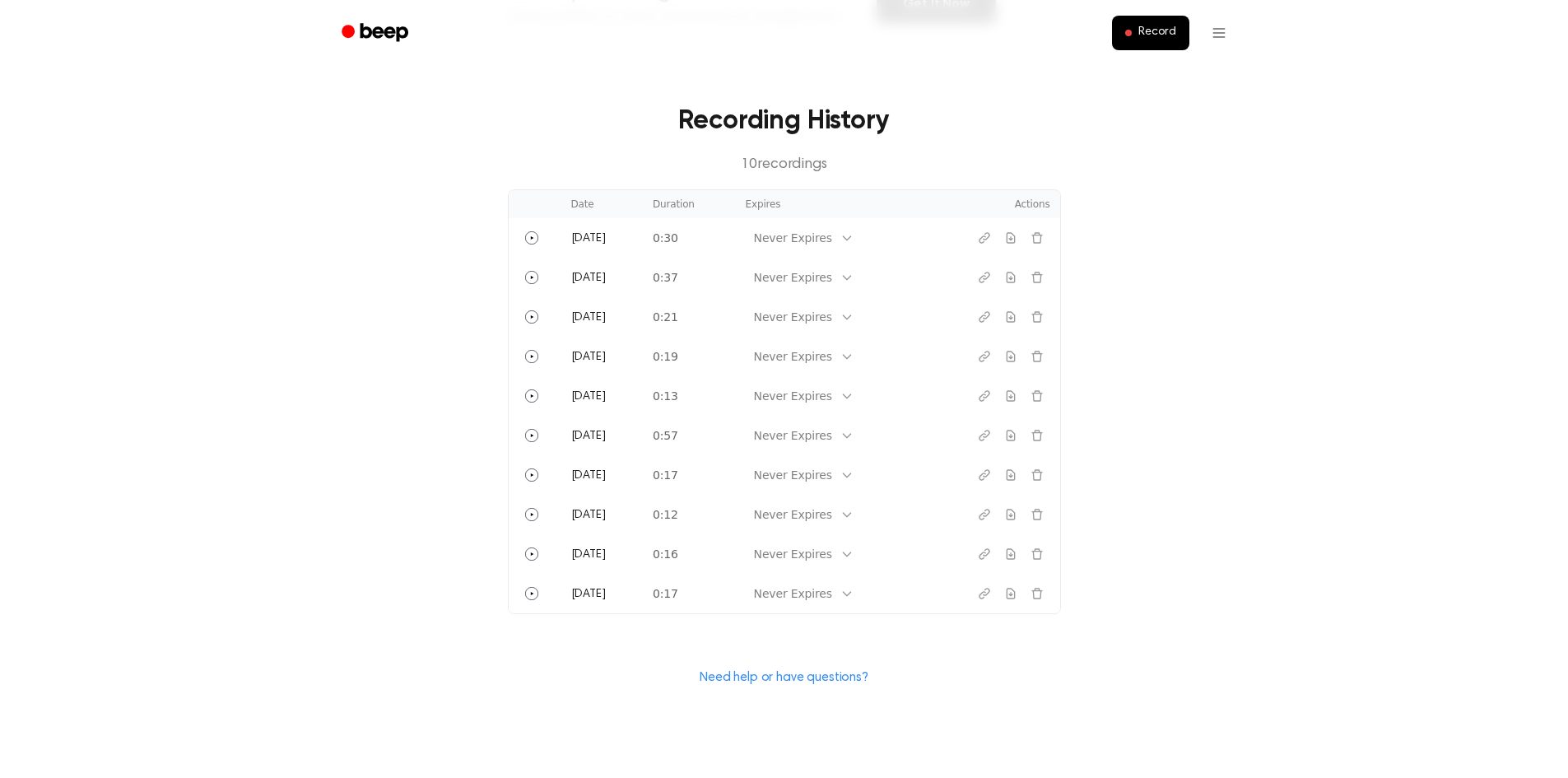
scroll to position [549, 0]
